Goal: Register for event/course

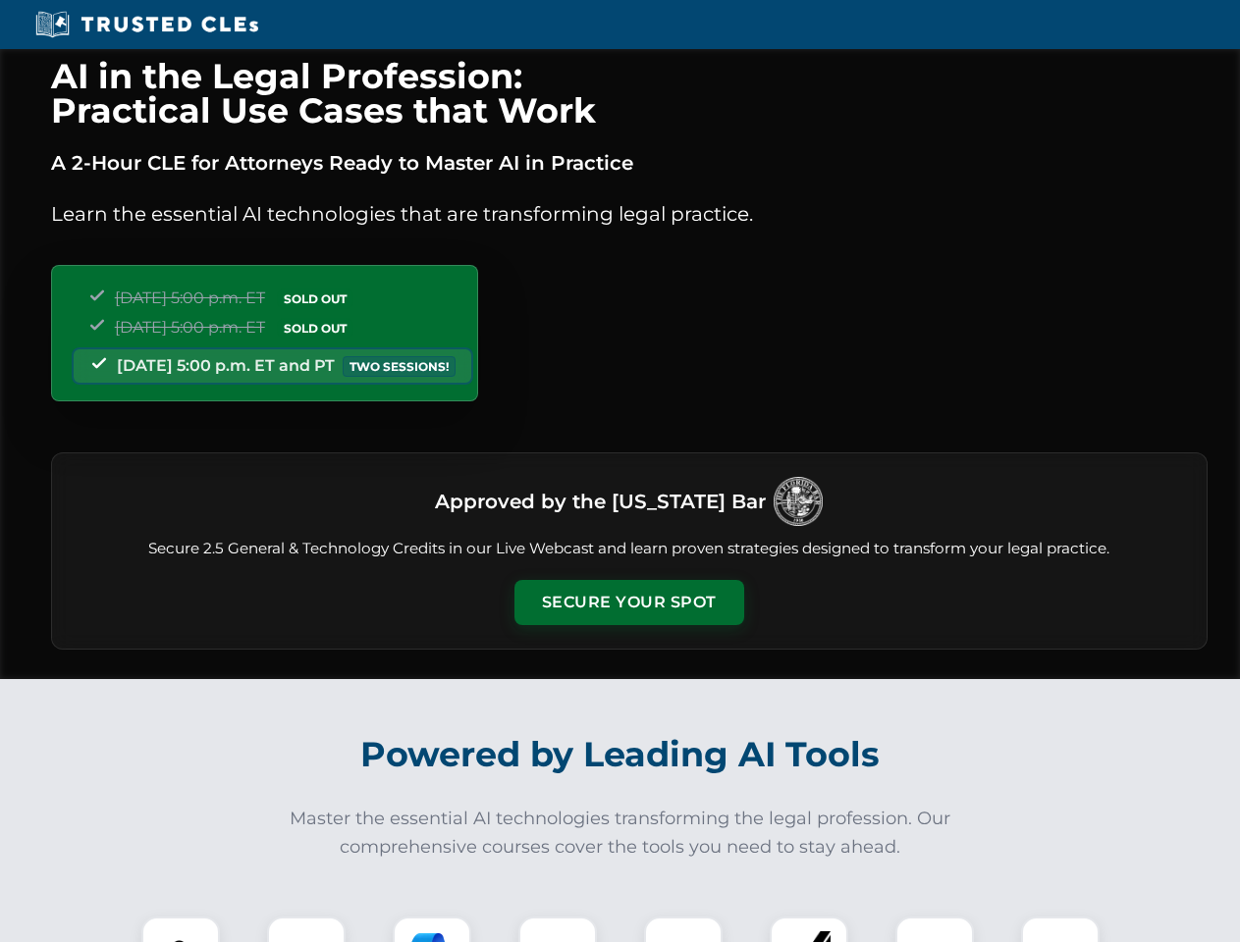
click at [628, 603] on button "Secure Your Spot" at bounding box center [629, 602] width 230 height 45
click at [181, 930] on img at bounding box center [180, 956] width 57 height 57
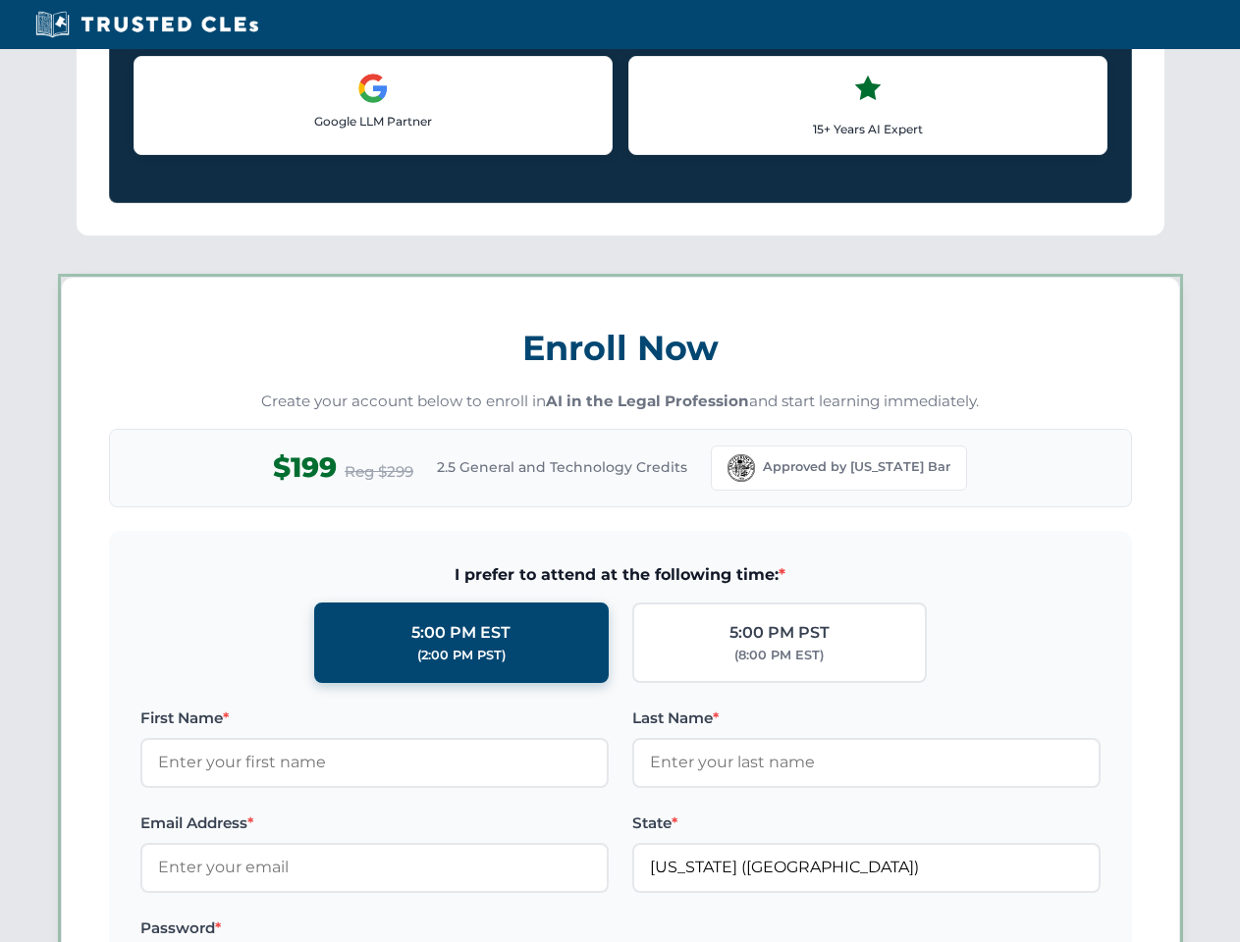
click at [432, 930] on label "Password *" at bounding box center [374, 929] width 468 height 24
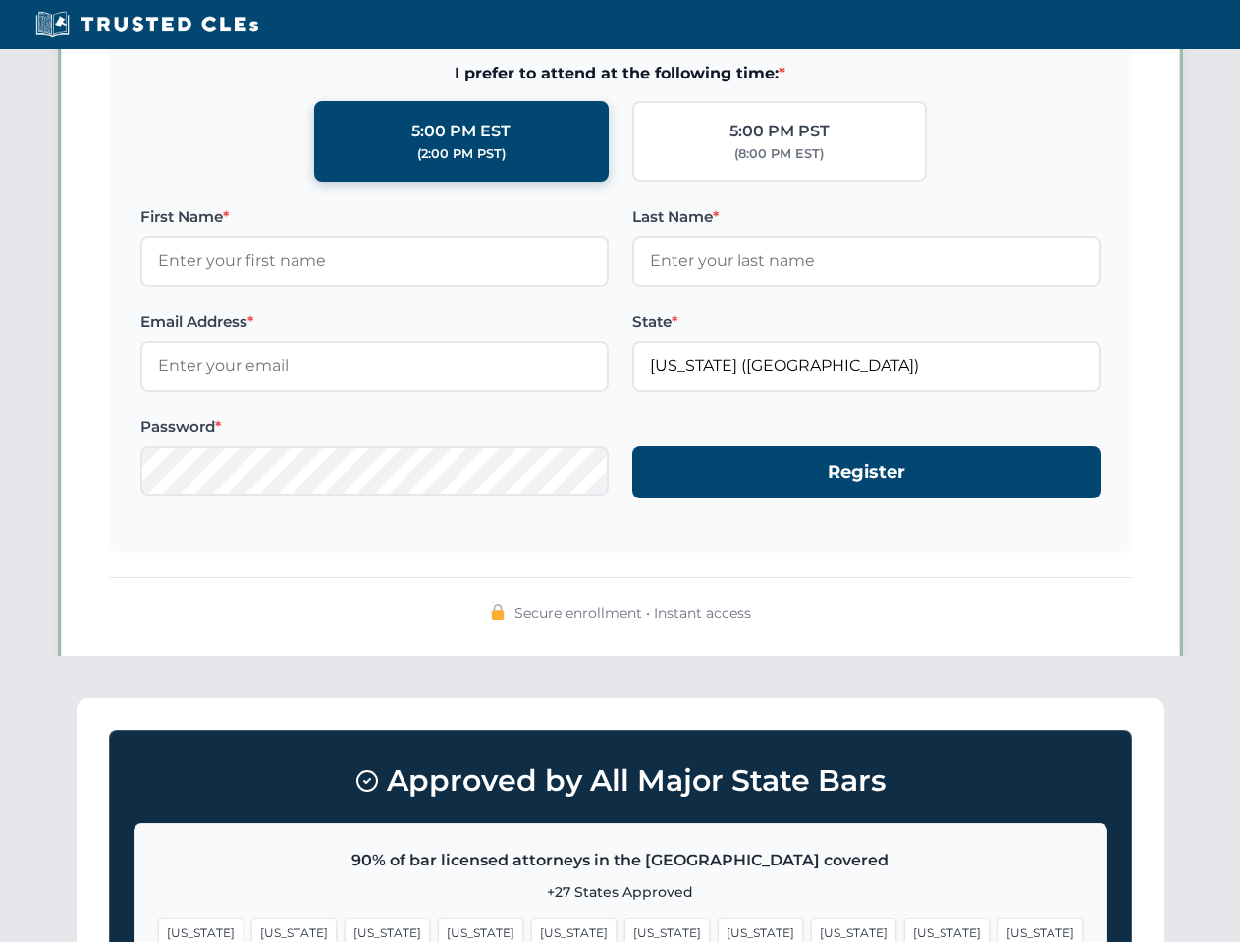
click at [904, 930] on span "[US_STATE]" at bounding box center [946, 933] width 85 height 28
